Goal: Task Accomplishment & Management: Use online tool/utility

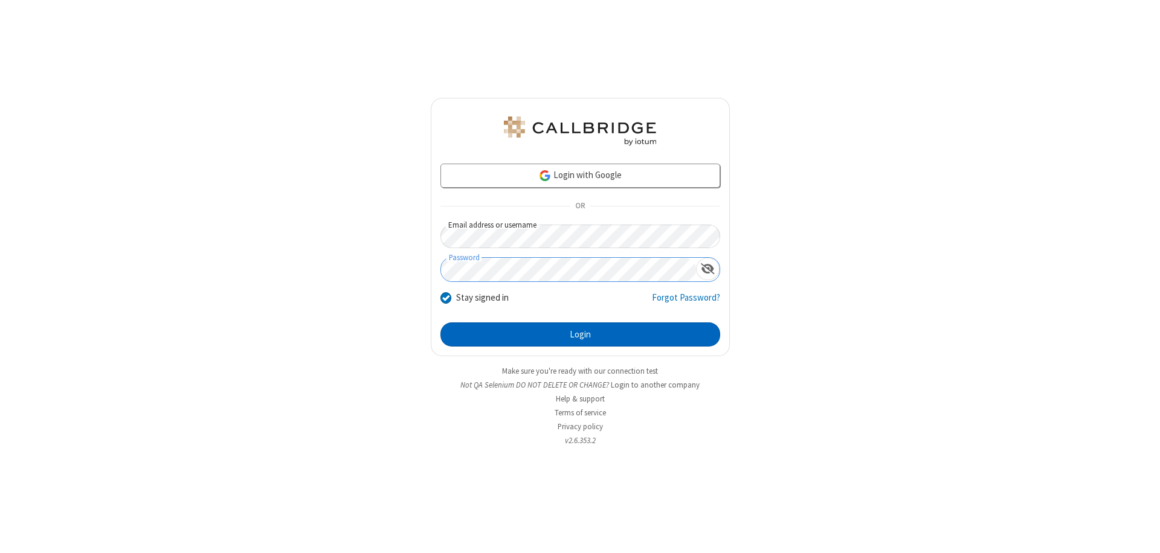
click at [580, 335] on button "Login" at bounding box center [580, 335] width 280 height 24
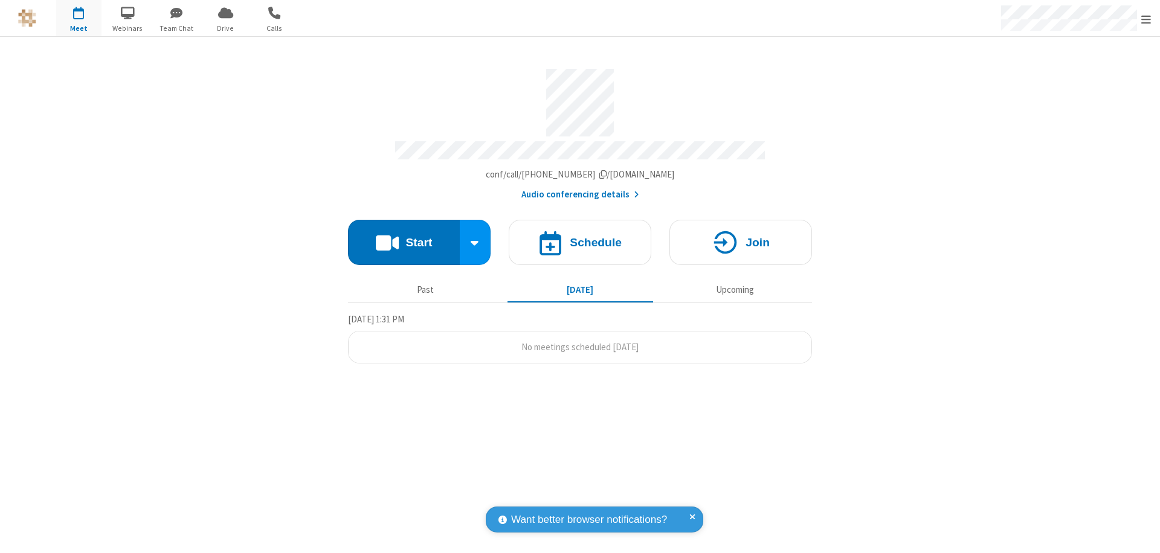
click at [403, 237] on button "Start" at bounding box center [404, 242] width 112 height 45
